Goal: Download file/media

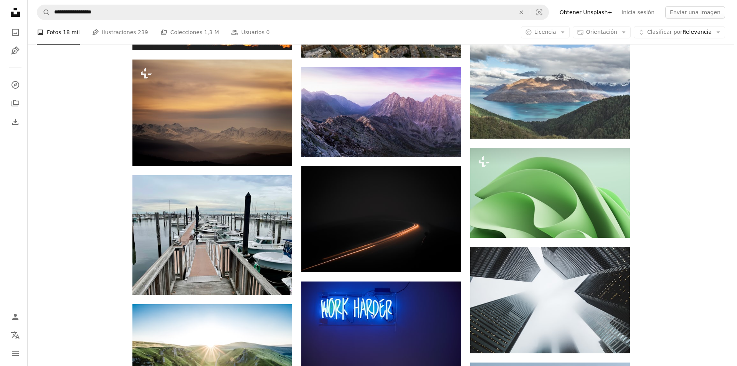
scroll to position [3685, 0]
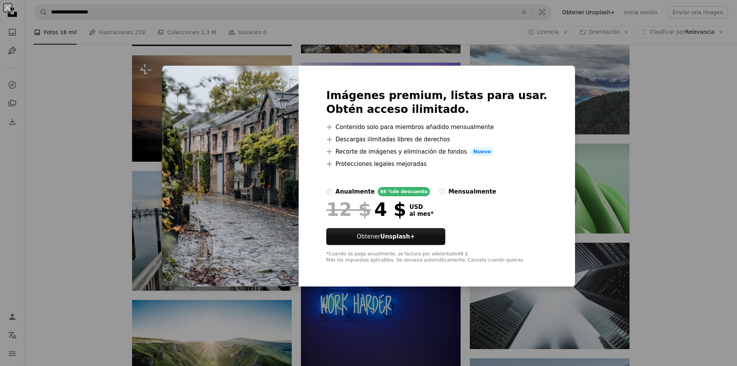
click at [682, 175] on div "An X shape Imágenes premium, listas para usar. Obtén acceso ilimitado. A plus s…" at bounding box center [368, 183] width 737 height 366
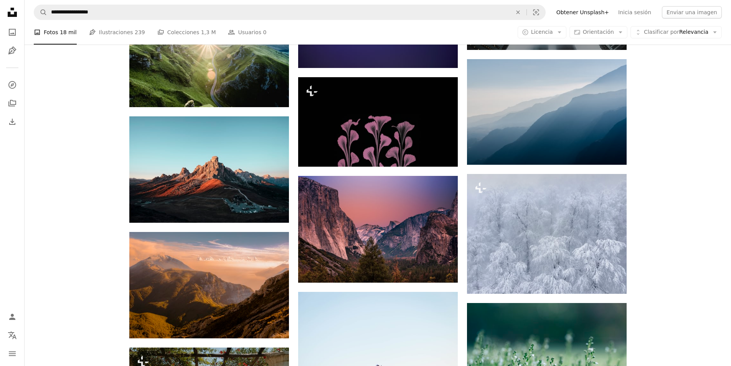
scroll to position [4099, 0]
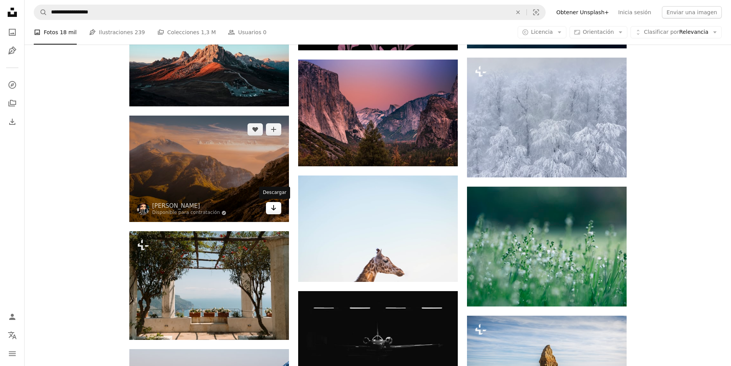
click at [271, 209] on icon "Arrow pointing down" at bounding box center [274, 207] width 6 height 9
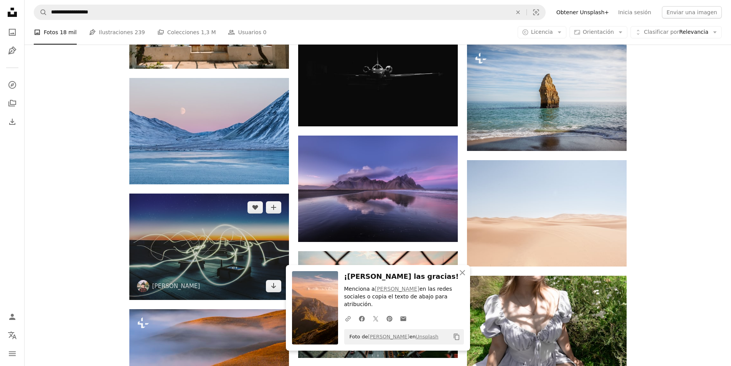
scroll to position [4376, 0]
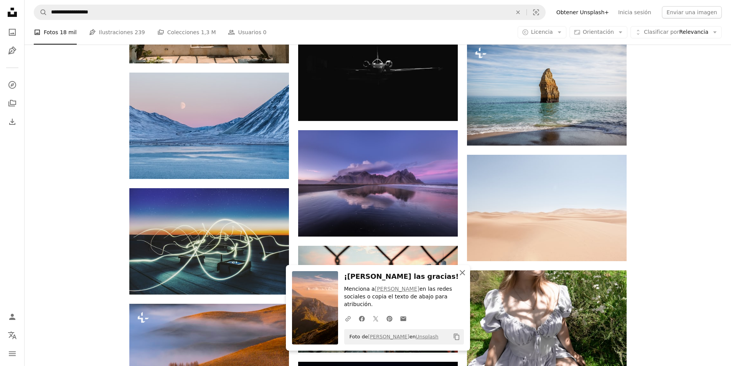
click at [466, 277] on icon "An X shape" at bounding box center [462, 272] width 9 height 9
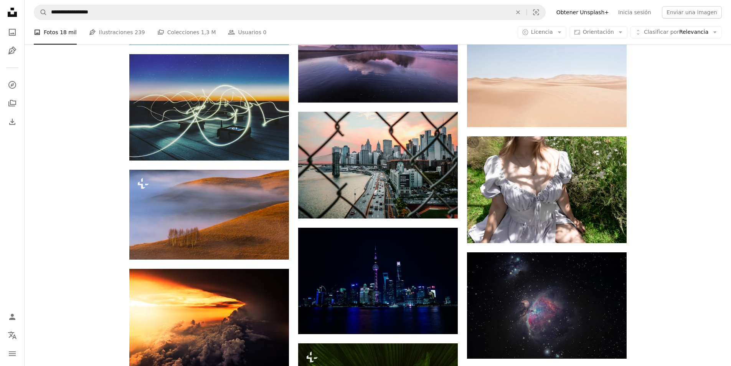
scroll to position [4514, 0]
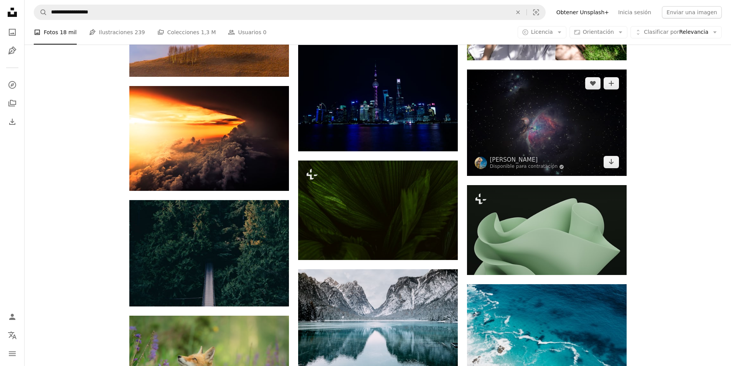
scroll to position [4698, 0]
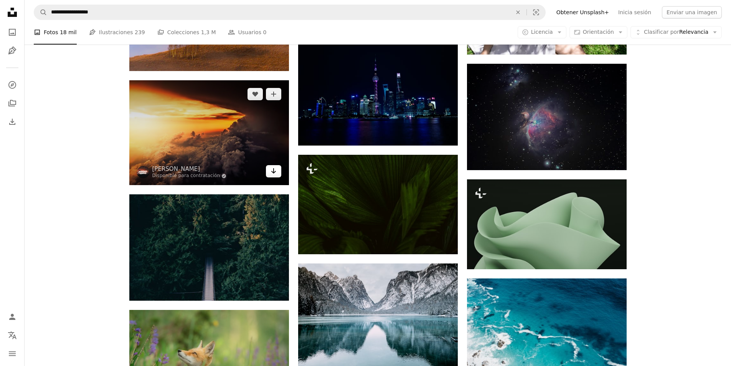
click at [276, 169] on icon "Arrow pointing down" at bounding box center [274, 170] width 6 height 9
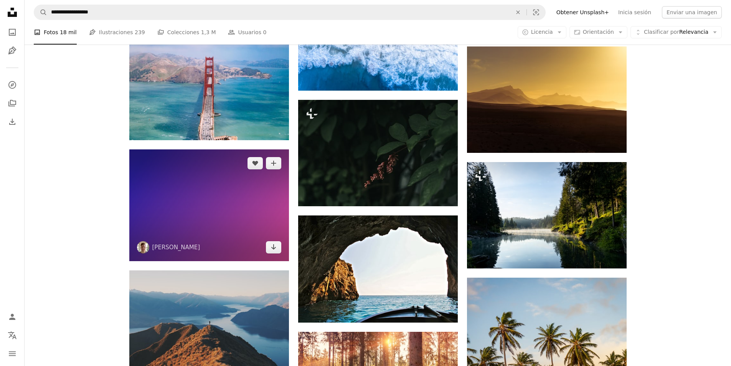
scroll to position [6356, 0]
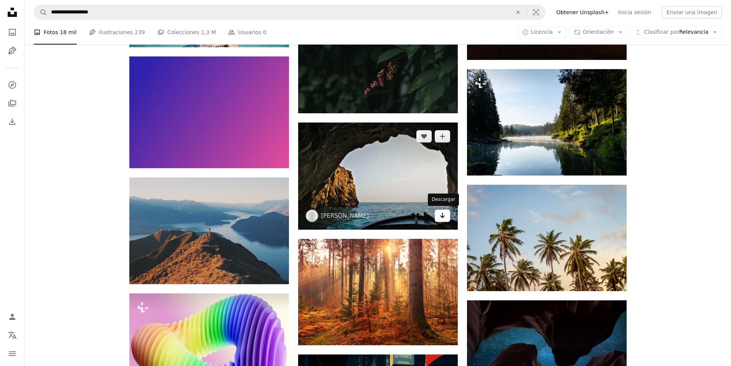
click at [443, 214] on icon "Arrow pointing down" at bounding box center [443, 215] width 6 height 9
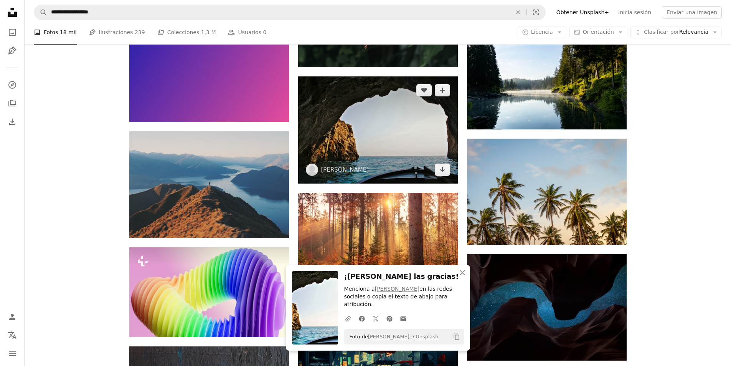
scroll to position [6495, 0]
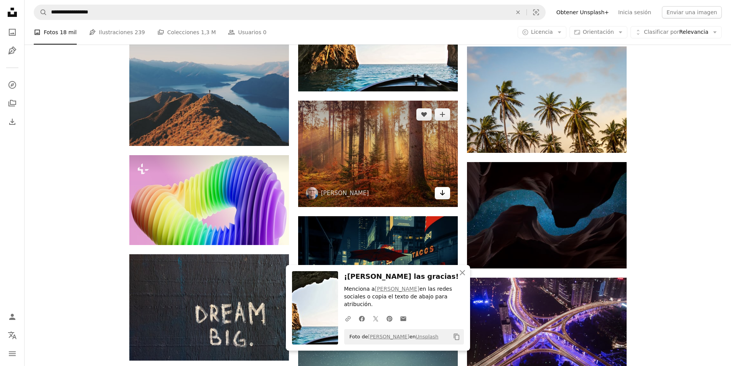
click at [444, 192] on icon "Arrow pointing down" at bounding box center [443, 192] width 6 height 9
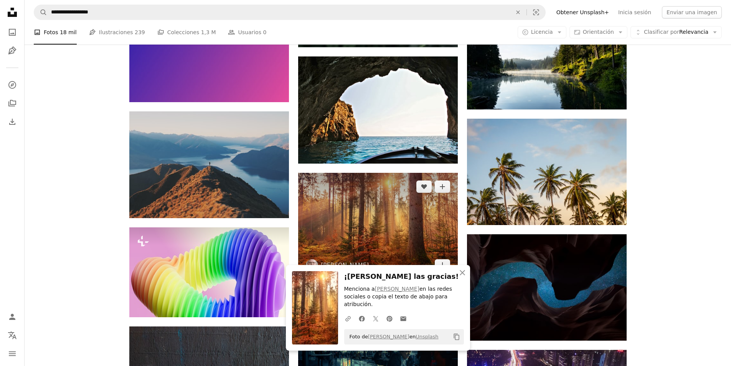
scroll to position [6403, 0]
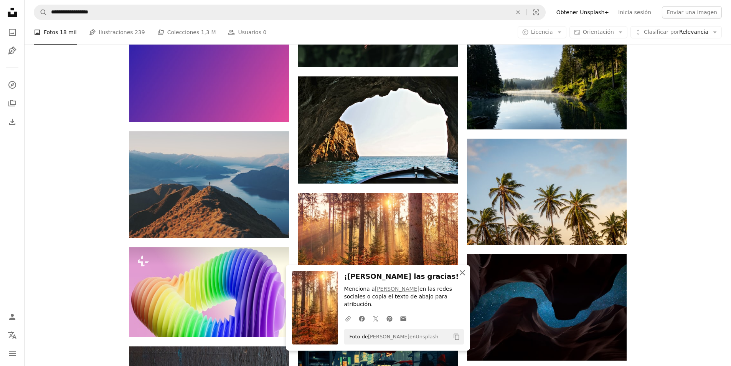
click at [464, 277] on icon "An X shape" at bounding box center [462, 272] width 9 height 9
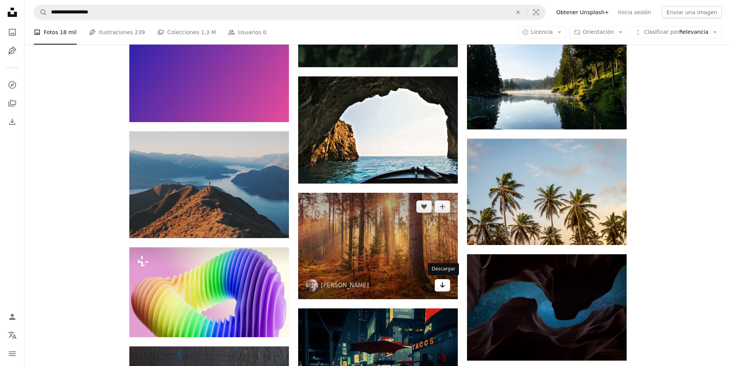
click at [446, 283] on link "Arrow pointing down" at bounding box center [442, 285] width 15 height 12
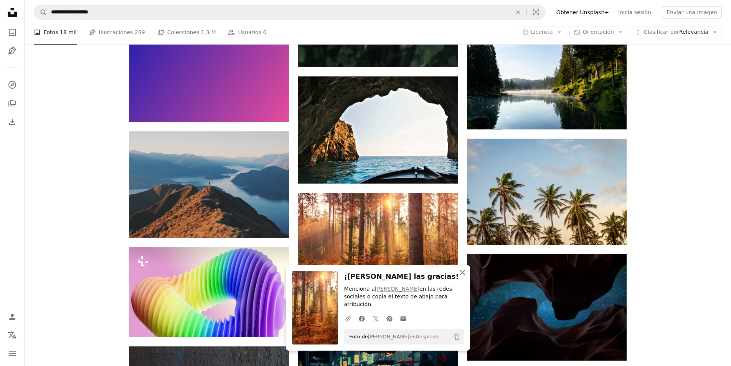
click at [464, 275] on icon "button" at bounding box center [462, 272] width 5 height 5
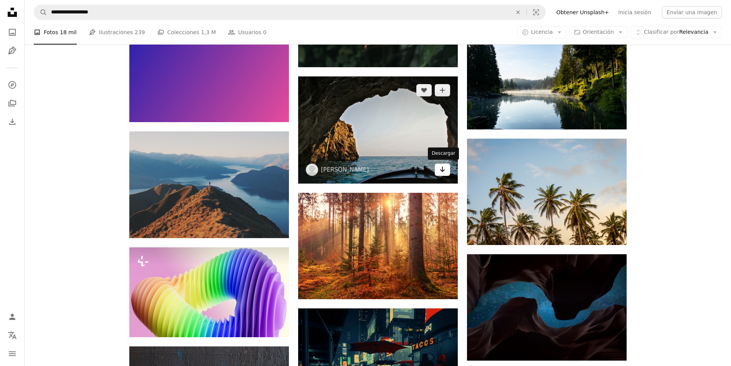
click at [444, 169] on icon "Descargar" at bounding box center [442, 169] width 5 height 5
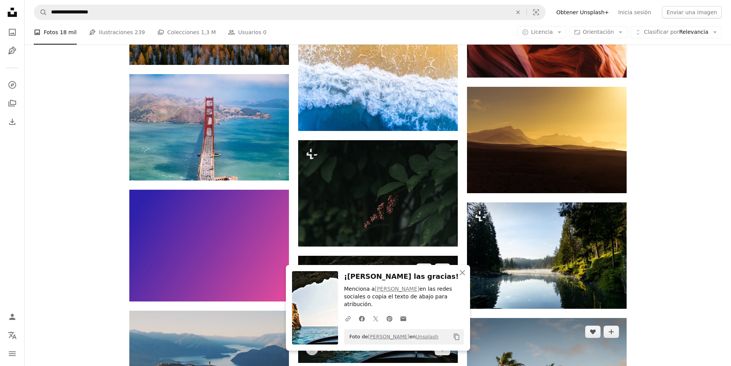
scroll to position [6218, 0]
